Goal: Information Seeking & Learning: Understand process/instructions

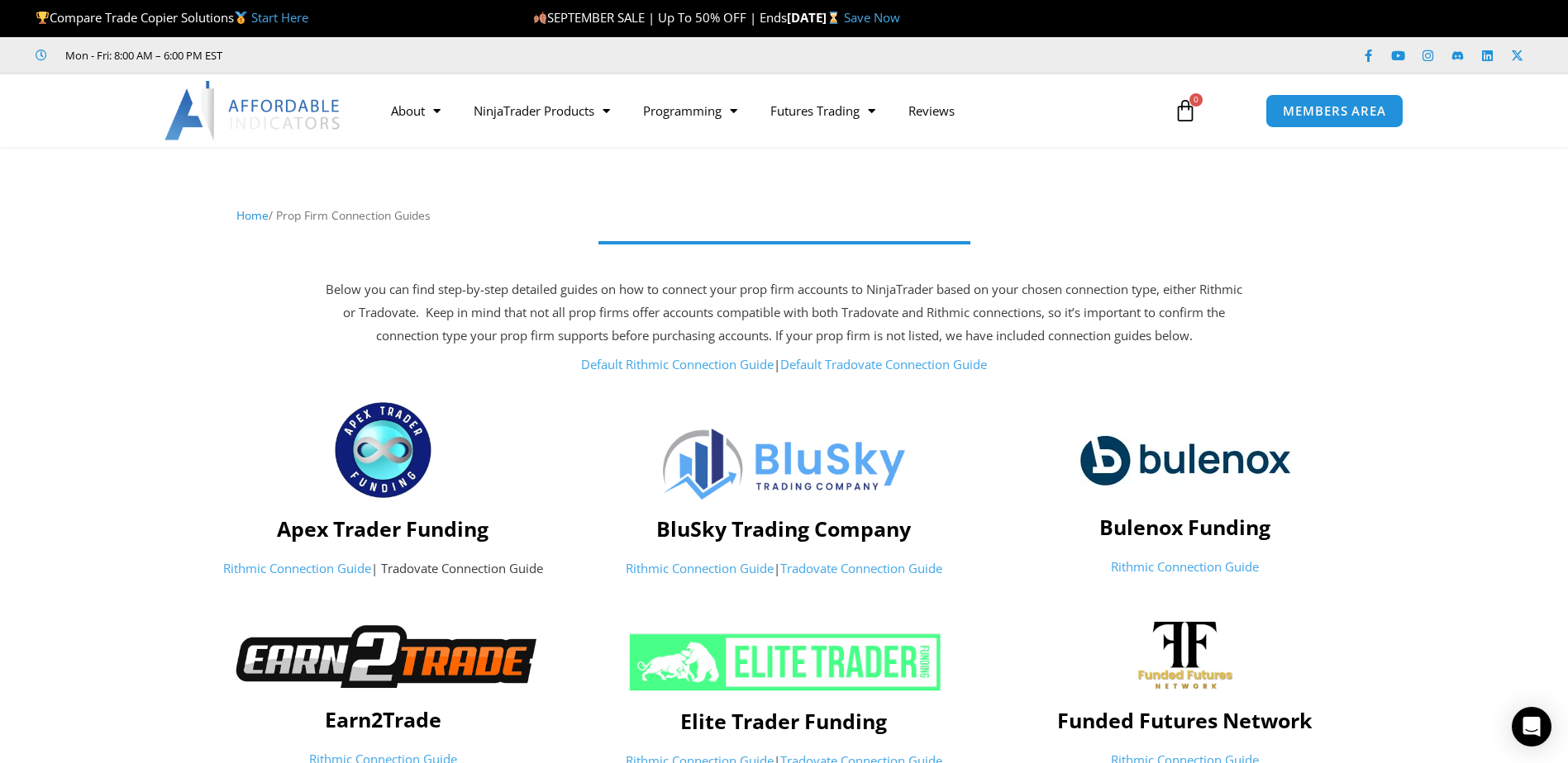
click at [676, 360] on link "Default Rithmic Connection Guide" at bounding box center [677, 364] width 193 height 17
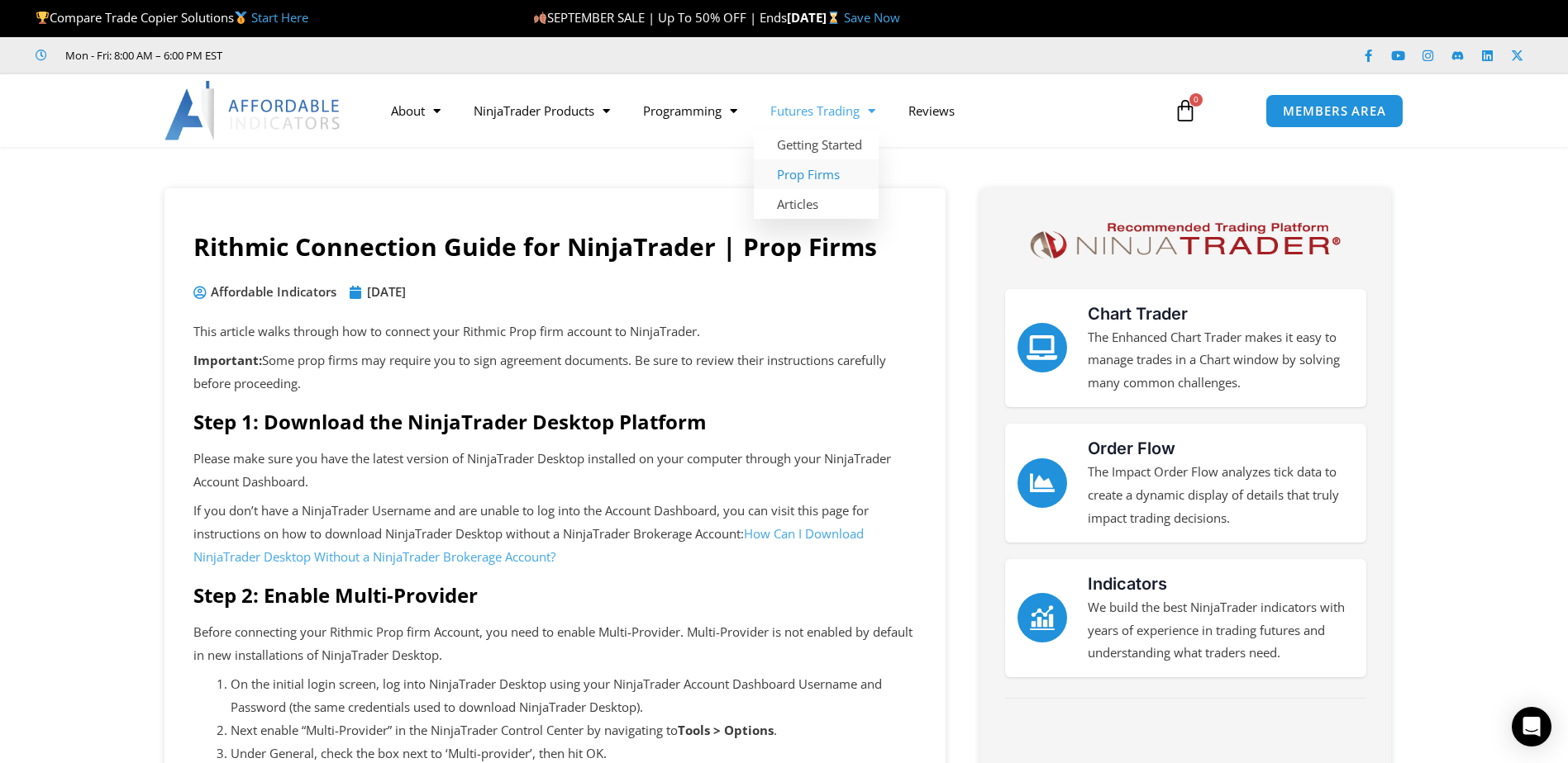
click at [830, 179] on link "Prop Firms" at bounding box center [815, 175] width 125 height 30
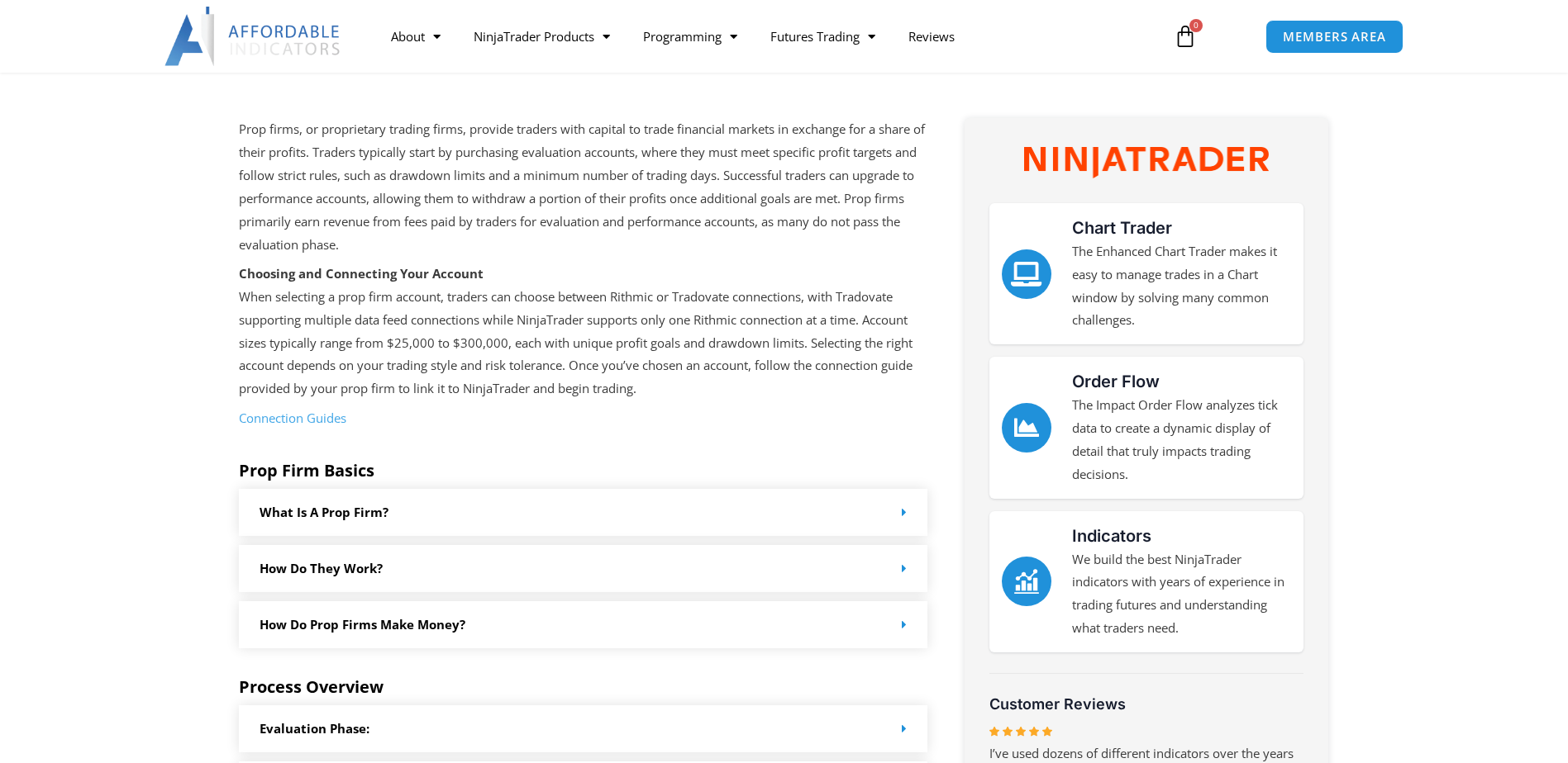
scroll to position [247, 0]
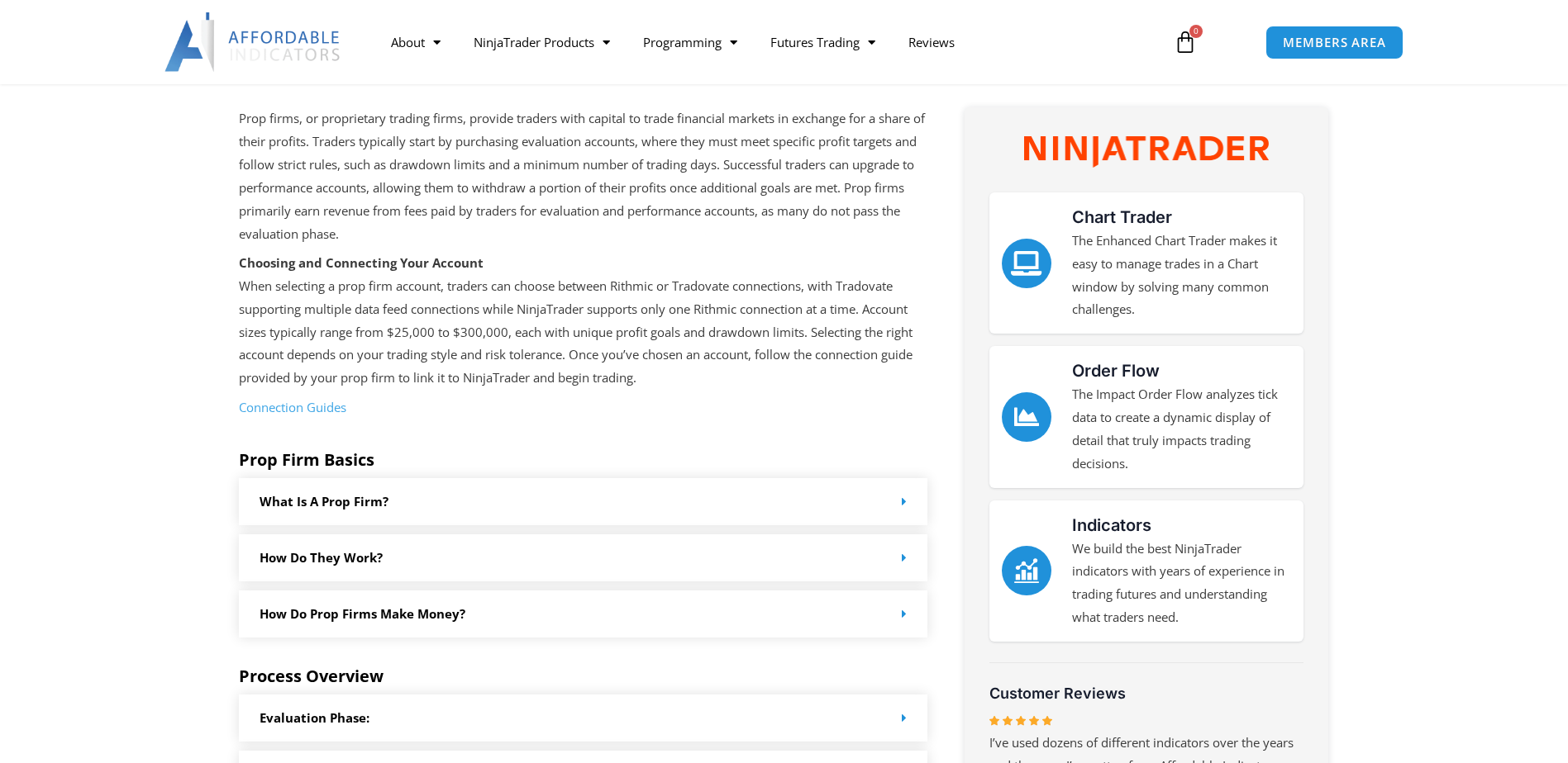
click at [315, 409] on link "Connection Guides" at bounding box center [292, 407] width 108 height 17
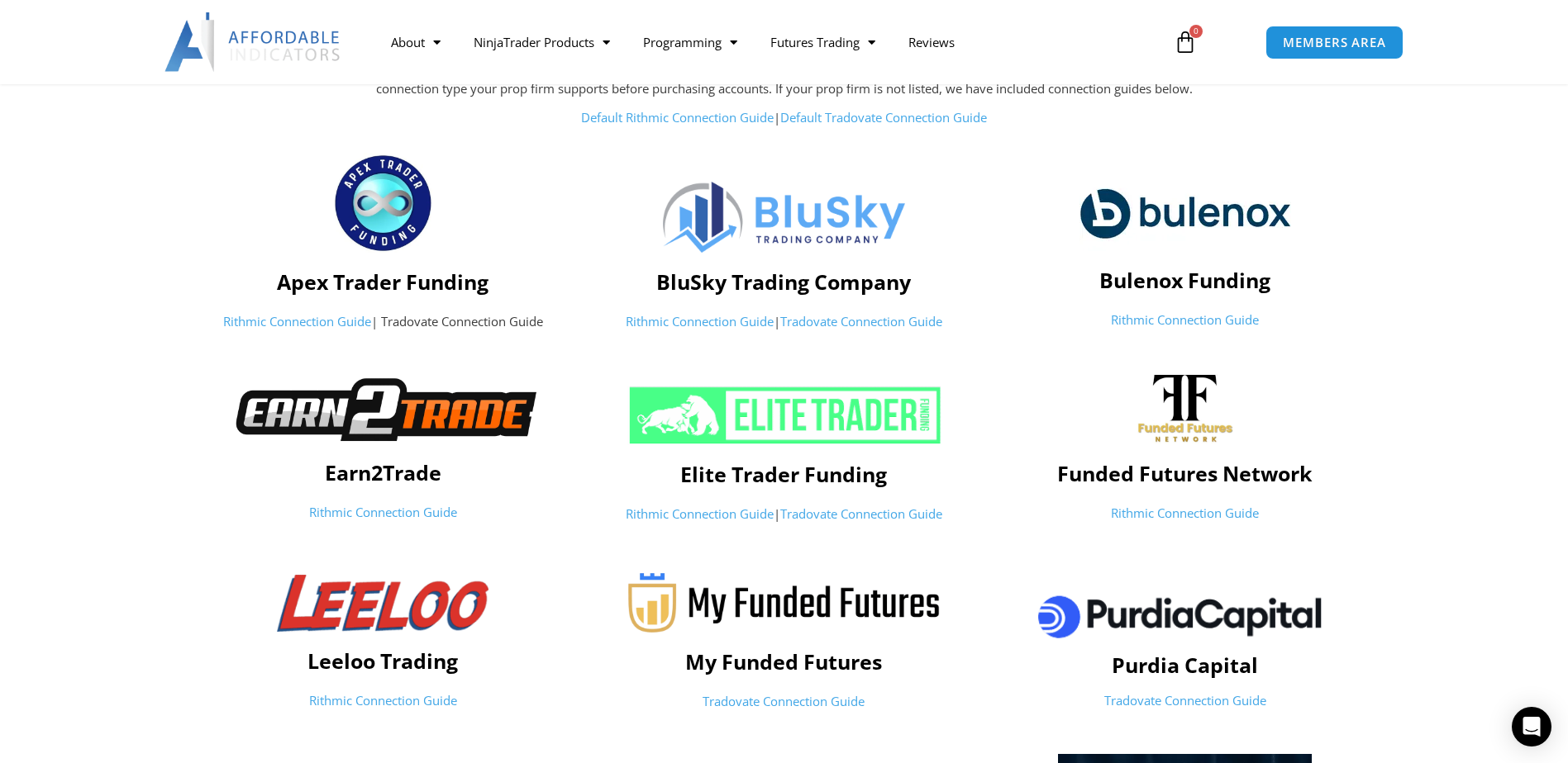
scroll to position [247, 0]
drag, startPoint x: 137, startPoint y: 255, endPoint x: 160, endPoint y: 256, distance: 23.0
click at [140, 255] on section "Apex Trader Funding Rithmic Connection Guide | Tradovate Connection Guide BluSk…" at bounding box center [784, 246] width 1568 height 204
click at [442, 321] on p "Rithmic Connection Guide | Tradovate Connection Guide" at bounding box center [383, 321] width 384 height 23
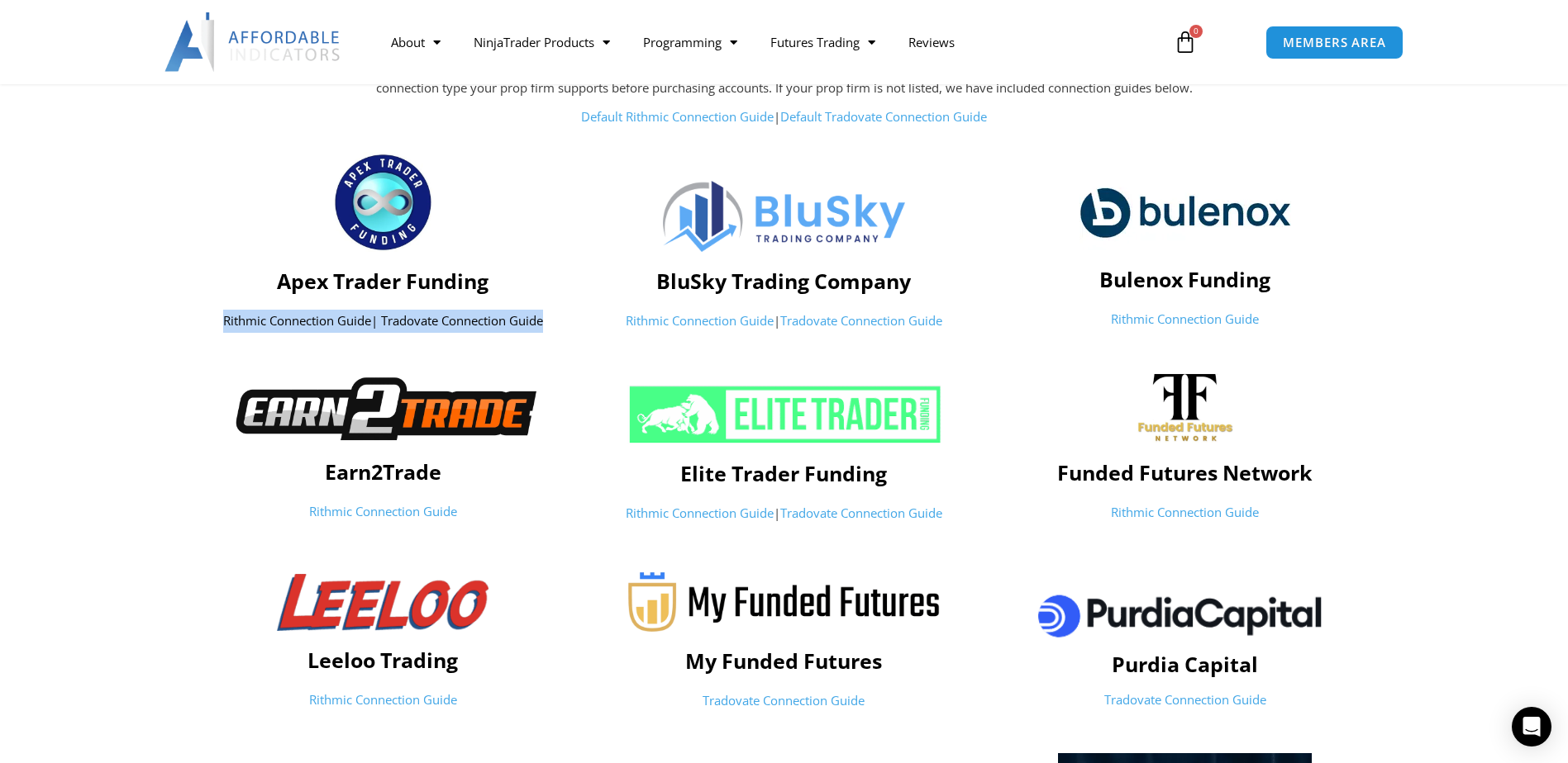
click at [442, 321] on p "Rithmic Connection Guide | Tradovate Connection Guide" at bounding box center [383, 321] width 384 height 23
drag, startPoint x: 442, startPoint y: 321, endPoint x: 483, endPoint y: 173, distance: 153.6
click at [483, 173] on div at bounding box center [383, 203] width 384 height 101
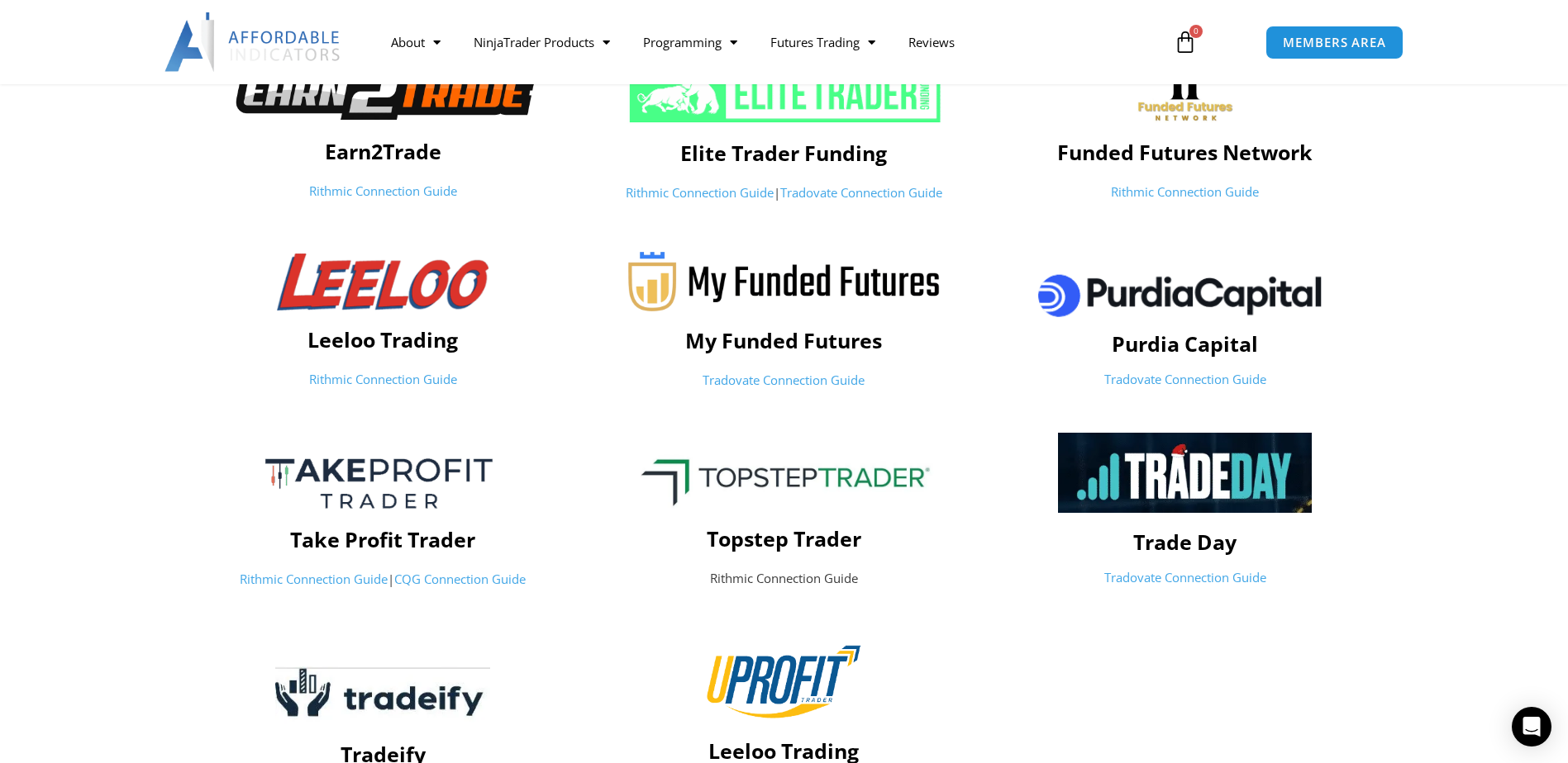
scroll to position [578, 0]
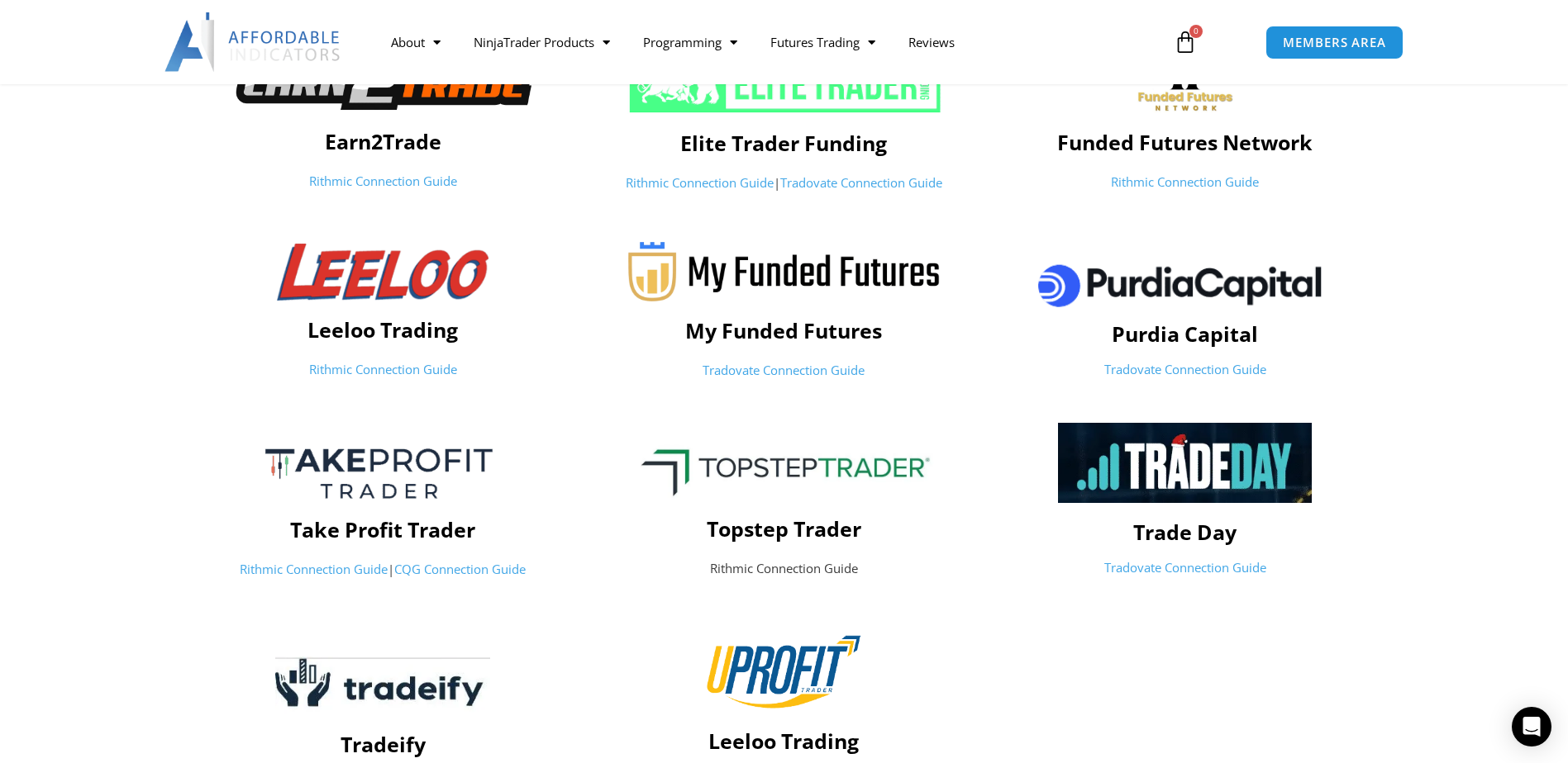
click at [818, 569] on p "Rithmic Connection Guide" at bounding box center [784, 569] width 384 height 23
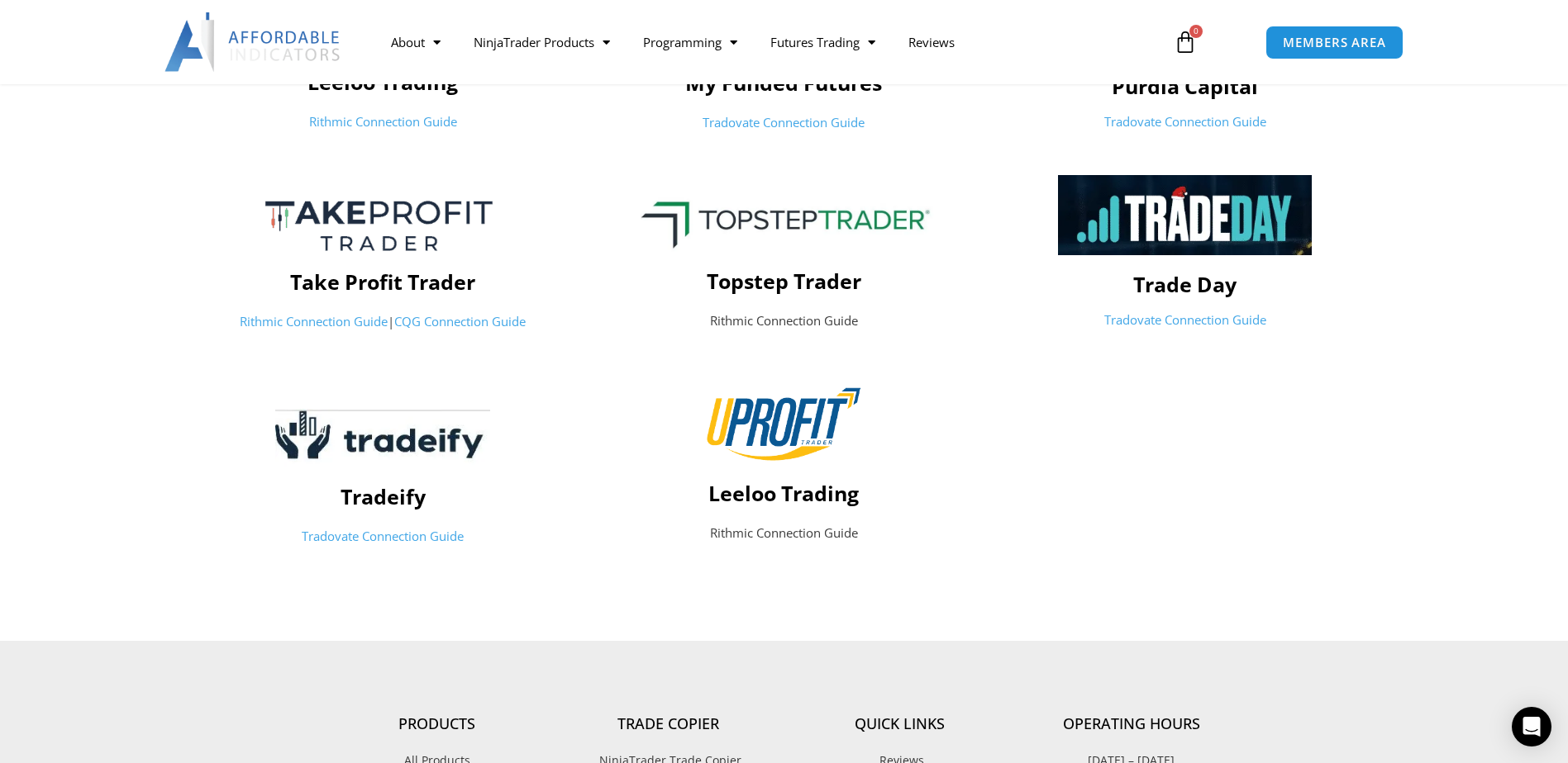
click at [787, 537] on p "Rithmic Connection Guide" at bounding box center [784, 534] width 384 height 23
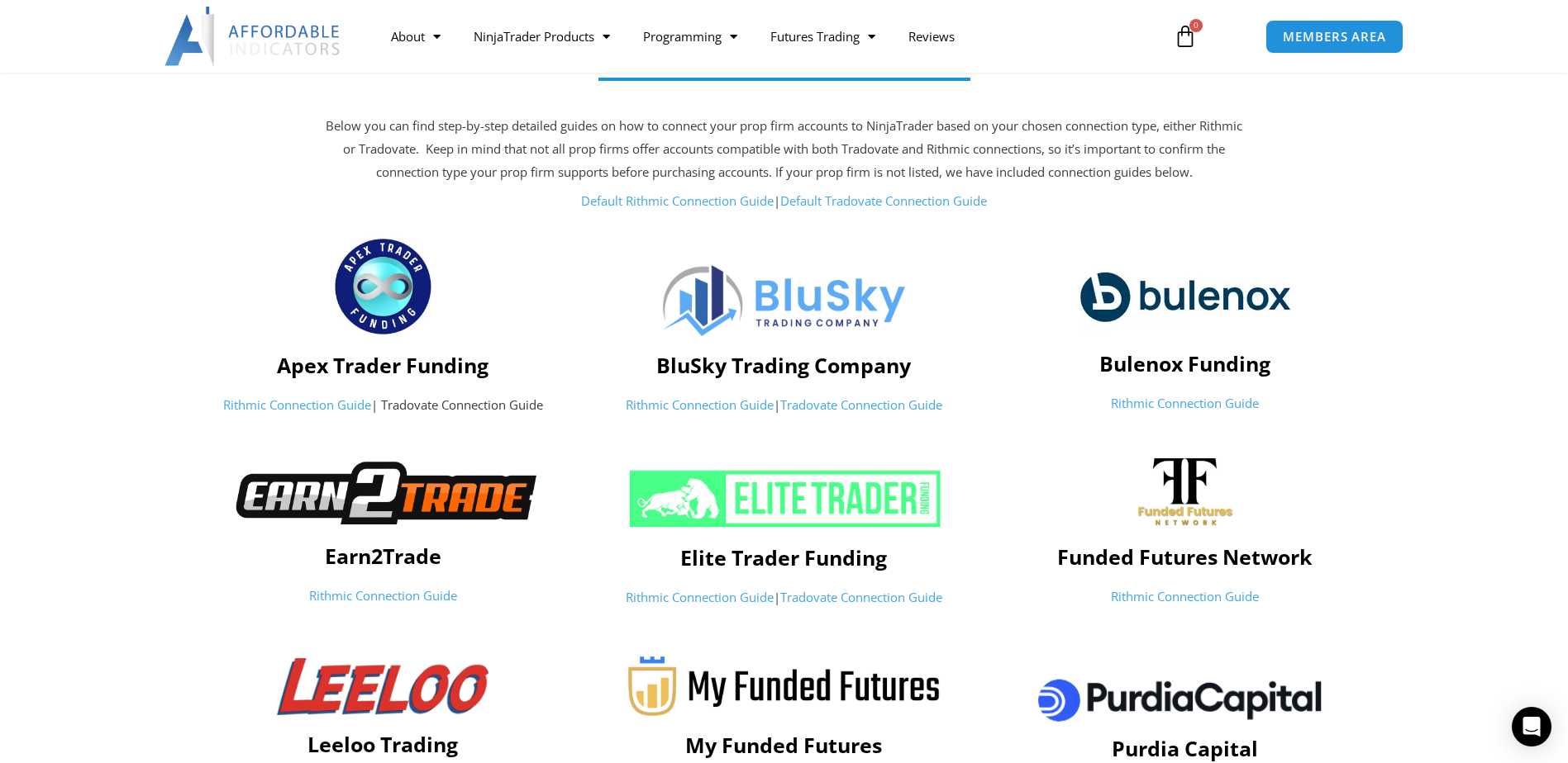
scroll to position [166, 0]
